Goal: Information Seeking & Learning: Find specific fact

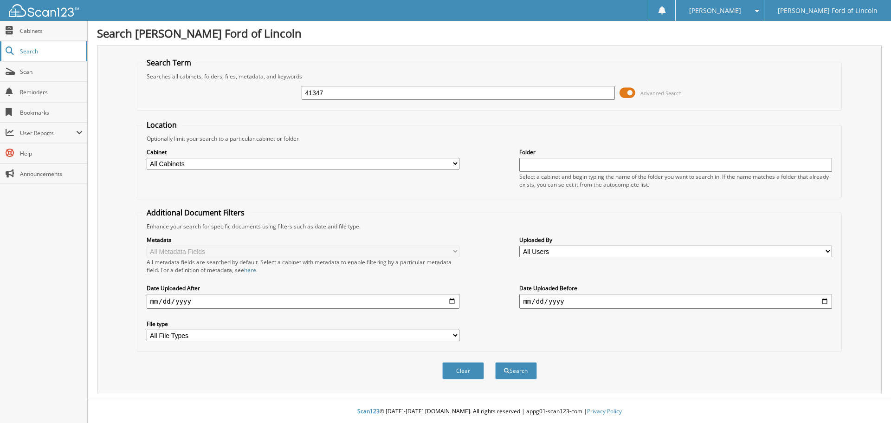
type input "41347"
click at [495, 362] on button "Search" at bounding box center [516, 370] width 42 height 17
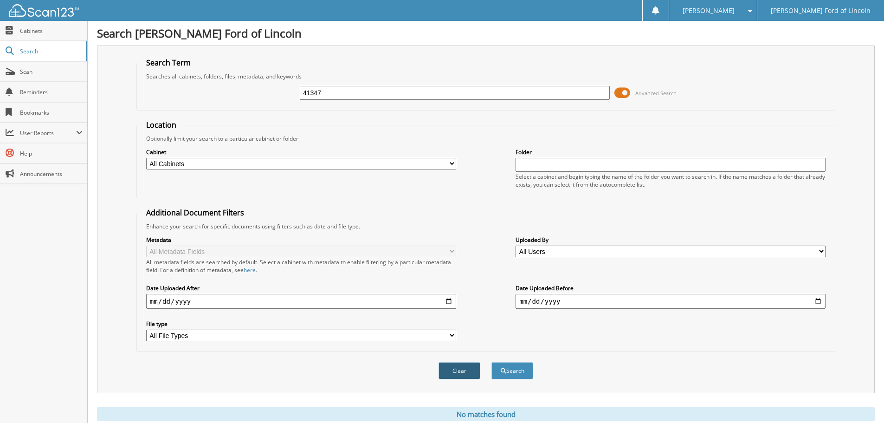
click at [456, 373] on button "Clear" at bounding box center [460, 370] width 42 height 17
